Goal: Navigation & Orientation: Find specific page/section

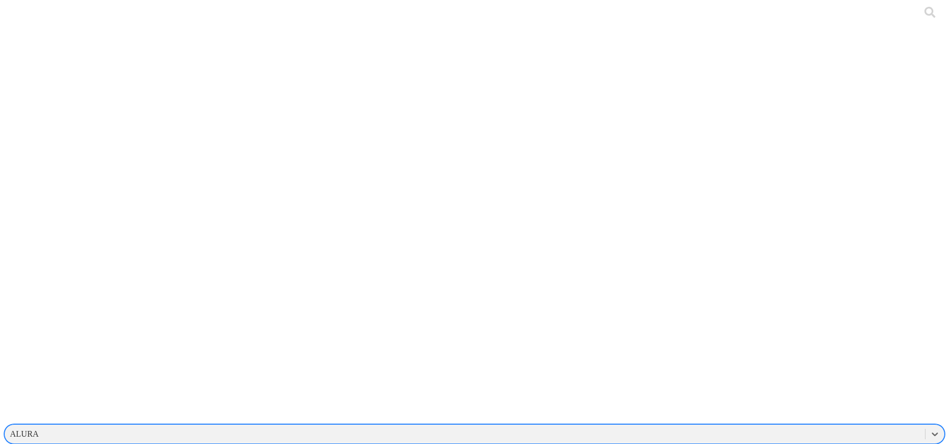
click at [39, 430] on div "ALURA" at bounding box center [24, 434] width 29 height 9
